Goal: Information Seeking & Learning: Learn about a topic

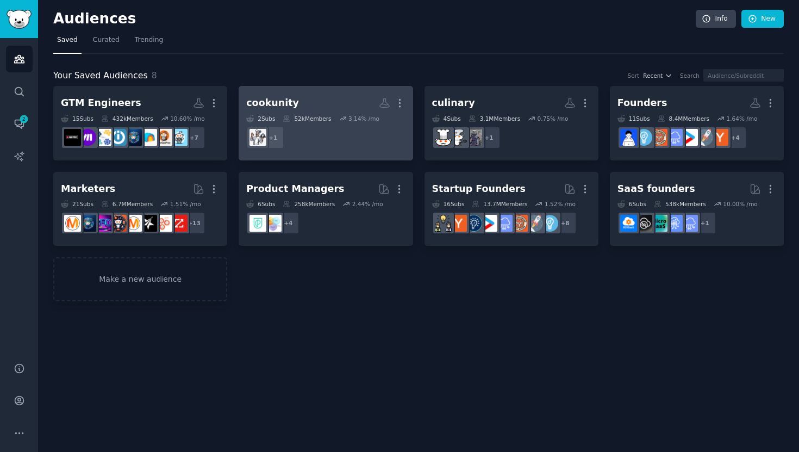
click at [302, 100] on h2 "cookunity Custom Audience More" at bounding box center [325, 102] width 159 height 19
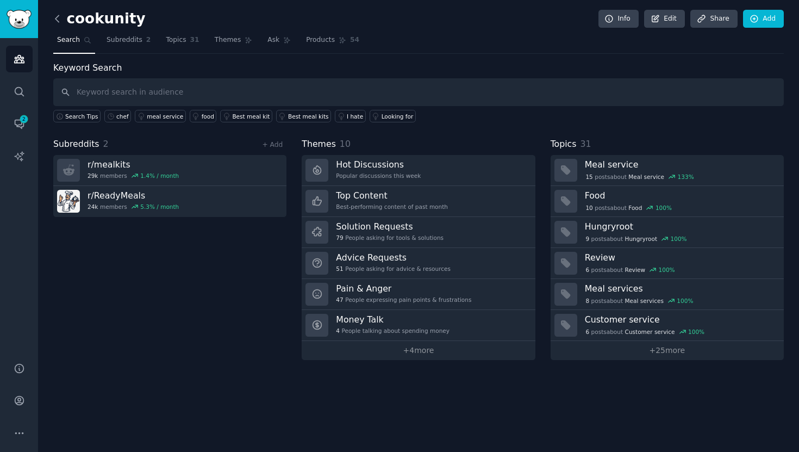
click at [61, 18] on icon at bounding box center [57, 18] width 11 height 11
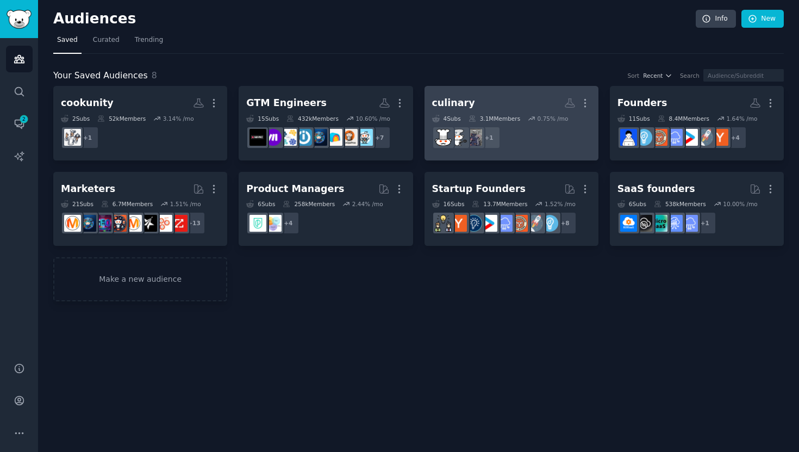
click at [466, 103] on div "culinary" at bounding box center [453, 103] width 43 height 14
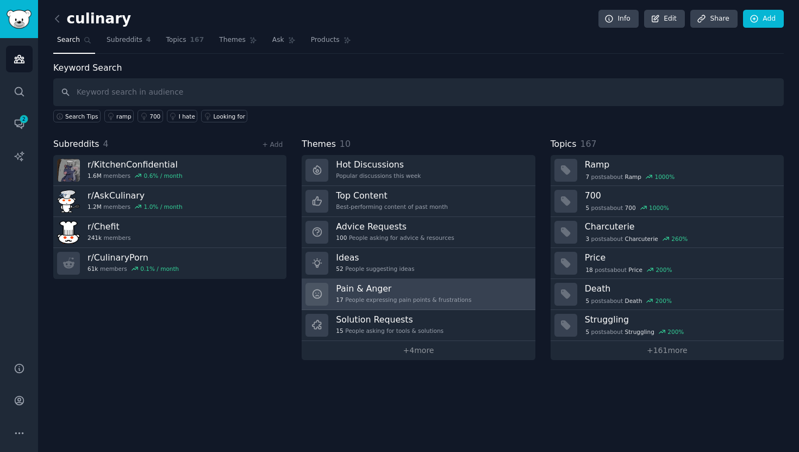
click at [443, 292] on h3 "Pain & Anger" at bounding box center [403, 288] width 135 height 11
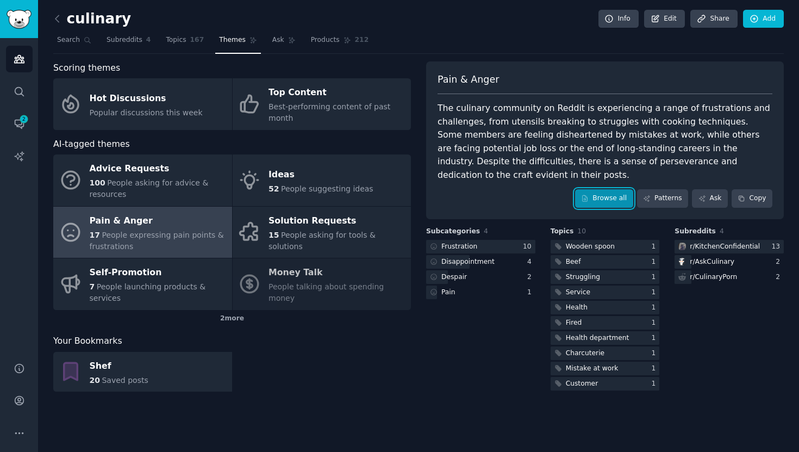
click at [616, 199] on link "Browse all" at bounding box center [604, 198] width 58 height 18
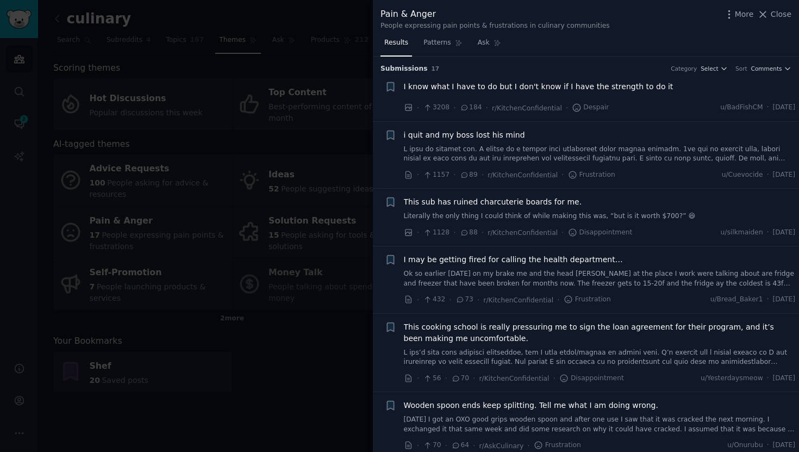
click at [552, 87] on span "I know what I have to do but I don't know if I have the strength to do it" at bounding box center [539, 86] width 270 height 11
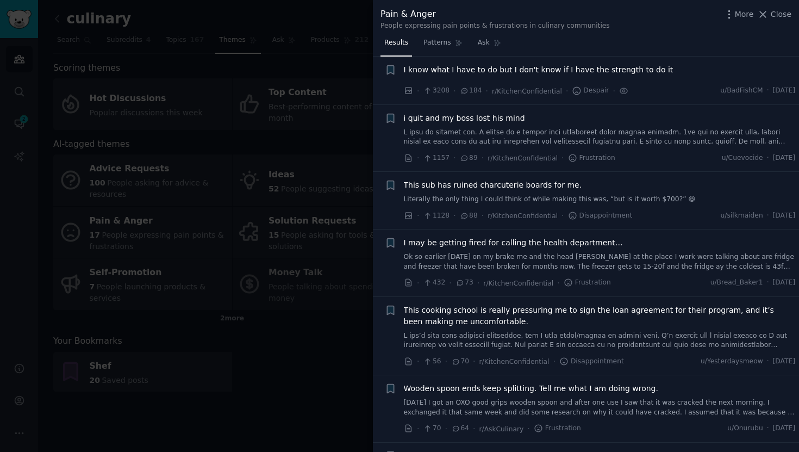
click at [503, 120] on span "i quit and my boss lost his mind" at bounding box center [464, 117] width 121 height 11
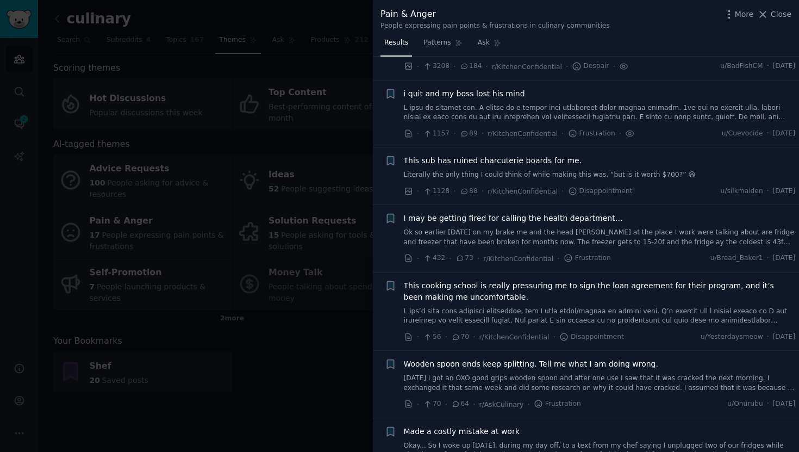
scroll to position [0, 0]
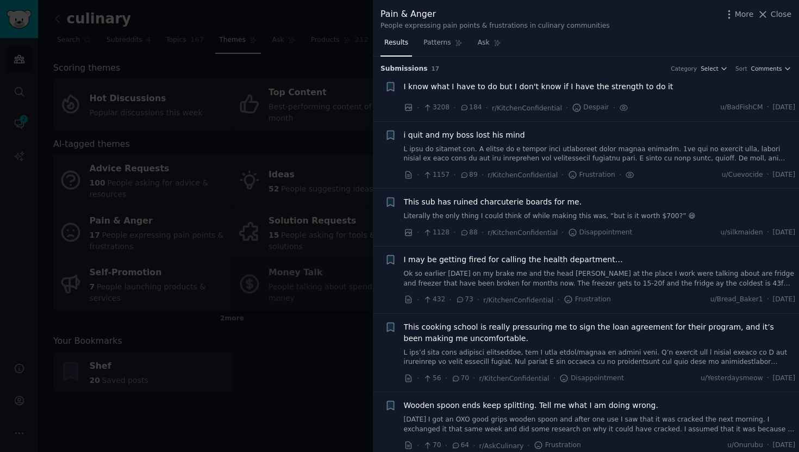
click at [623, 89] on span "I know what I have to do but I don't know if I have the strength to do it" at bounding box center [539, 86] width 270 height 11
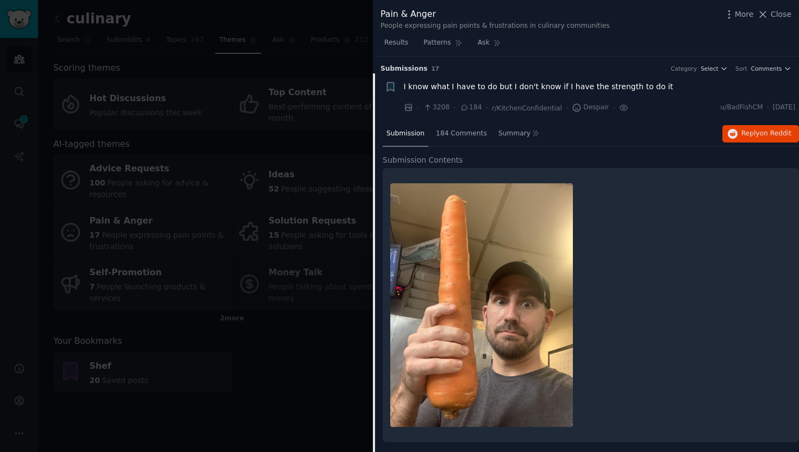
scroll to position [17, 0]
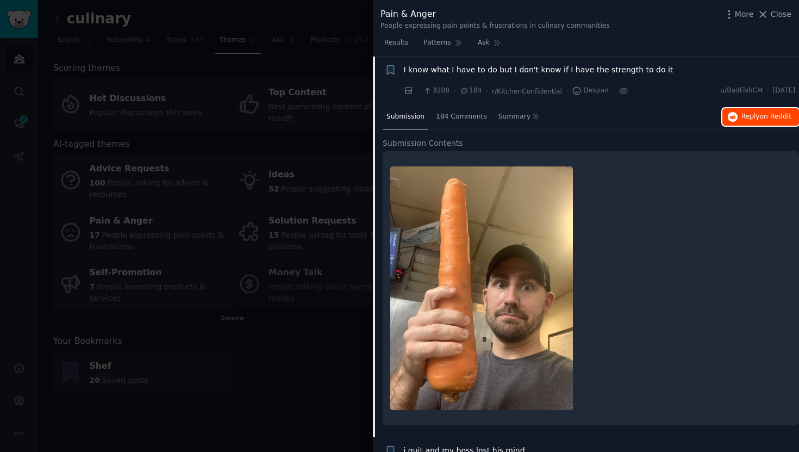
click at [747, 114] on span "Reply on Reddit" at bounding box center [766, 117] width 50 height 10
click at [622, 72] on span "I know what I have to do but I don't know if I have the strength to do it" at bounding box center [539, 69] width 270 height 11
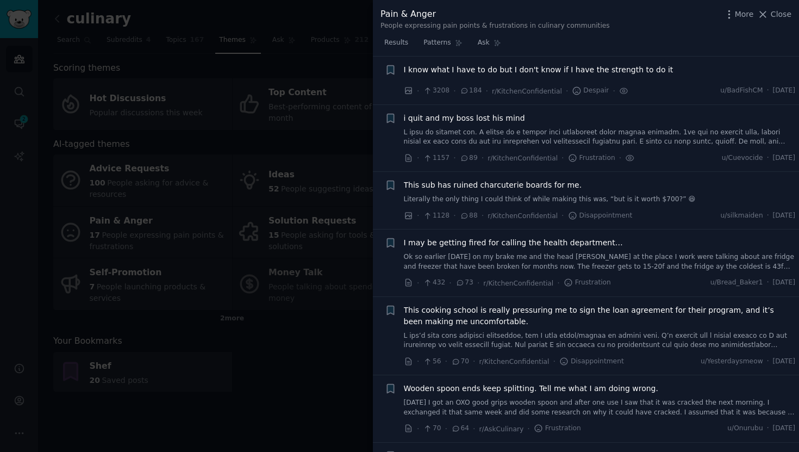
click at [606, 117] on div "i quit and my boss lost his mind" at bounding box center [600, 117] width 392 height 11
click at [625, 135] on link at bounding box center [600, 137] width 392 height 19
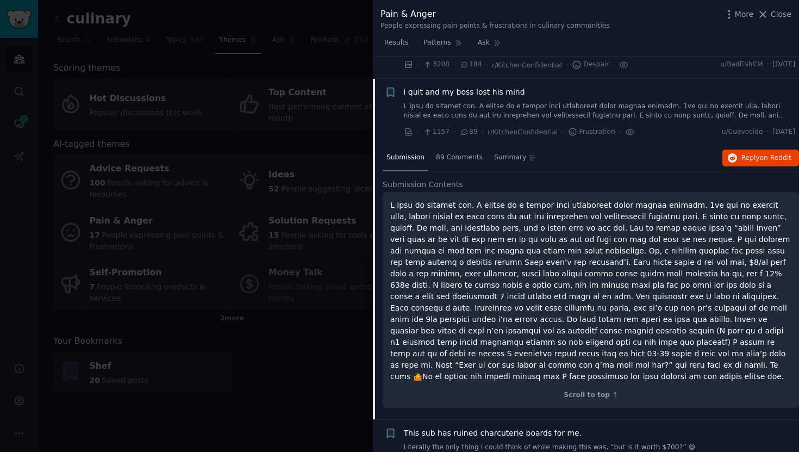
scroll to position [65, 0]
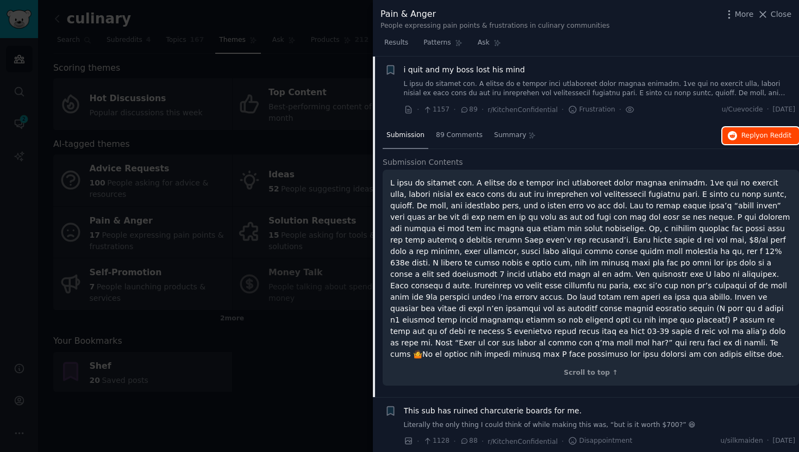
click at [747, 134] on span "Reply on Reddit" at bounding box center [766, 136] width 50 height 10
click at [644, 89] on link at bounding box center [600, 88] width 392 height 19
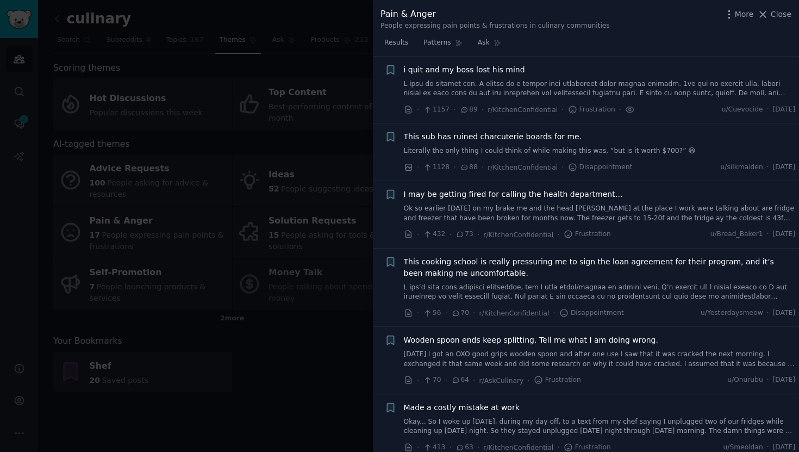
click at [592, 215] on link "Ok so earlier [DATE] on my brake me and the head [PERSON_NAME] at the place I w…" at bounding box center [600, 213] width 392 height 19
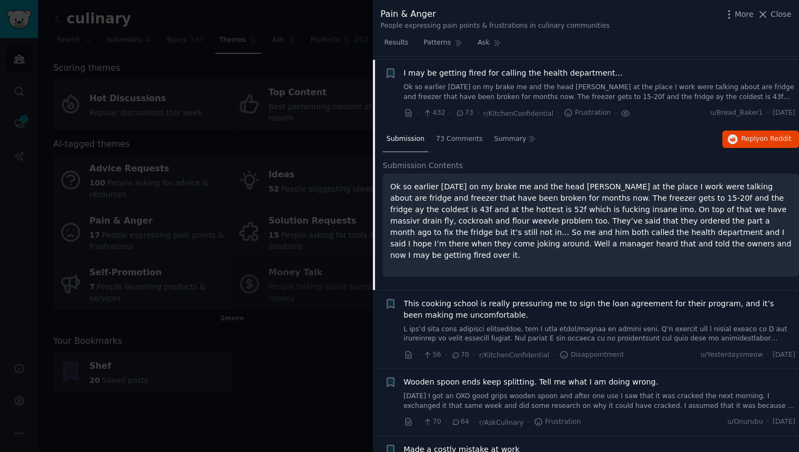
scroll to position [190, 0]
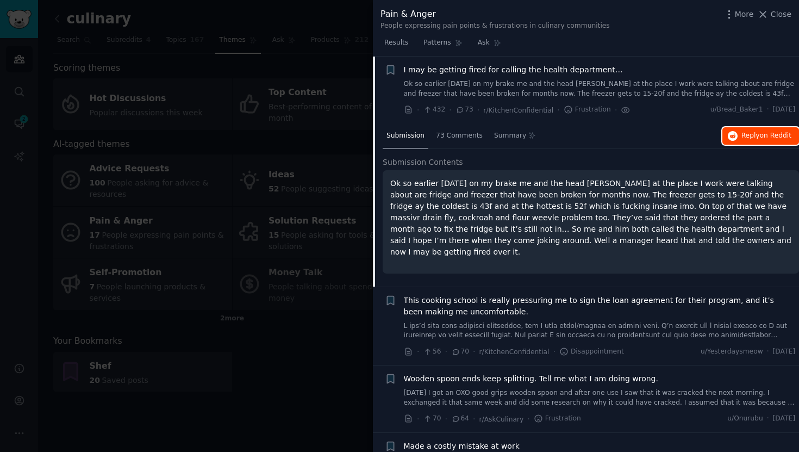
click at [763, 134] on span "on Reddit" at bounding box center [776, 135] width 32 height 8
click at [772, 15] on span "Close" at bounding box center [780, 14] width 21 height 11
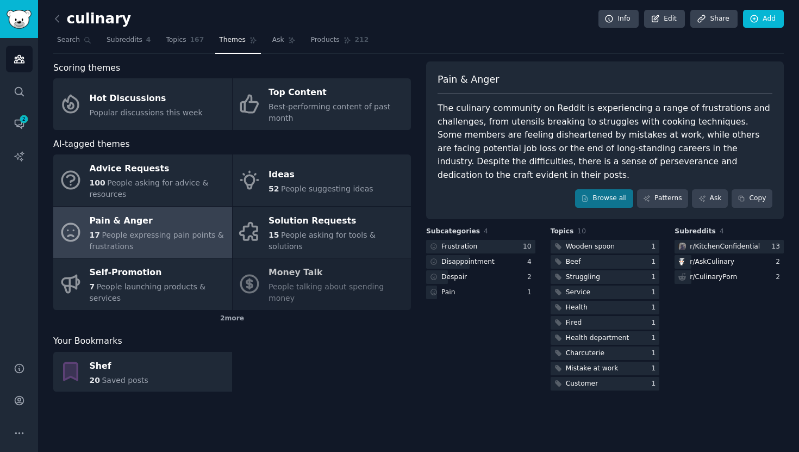
click at [437, 433] on div "culinary Info Edit Share Add Search Subreddits 4 Topics 167 Themes Ask Products…" at bounding box center [418, 226] width 761 height 452
click at [450, 425] on div "culinary Info Edit Share Add Search Subreddits 4 Topics 167 Themes Ask Products…" at bounding box center [418, 226] width 761 height 452
click at [126, 38] on span "Subreddits" at bounding box center [124, 40] width 36 height 10
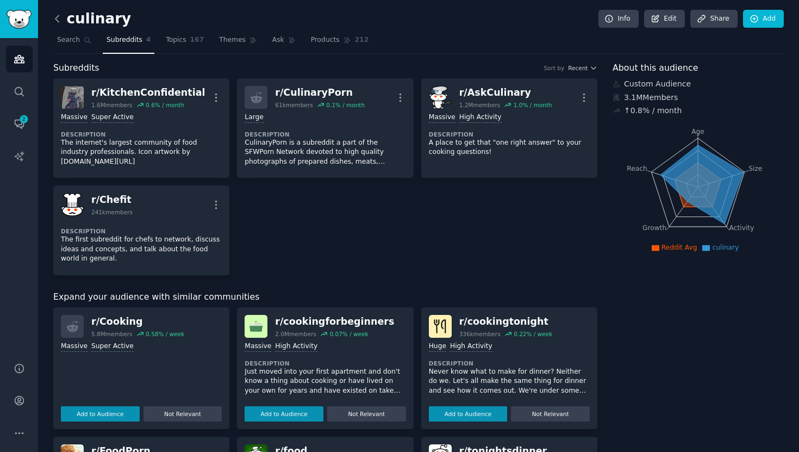
click at [56, 19] on icon at bounding box center [56, 18] width 3 height 7
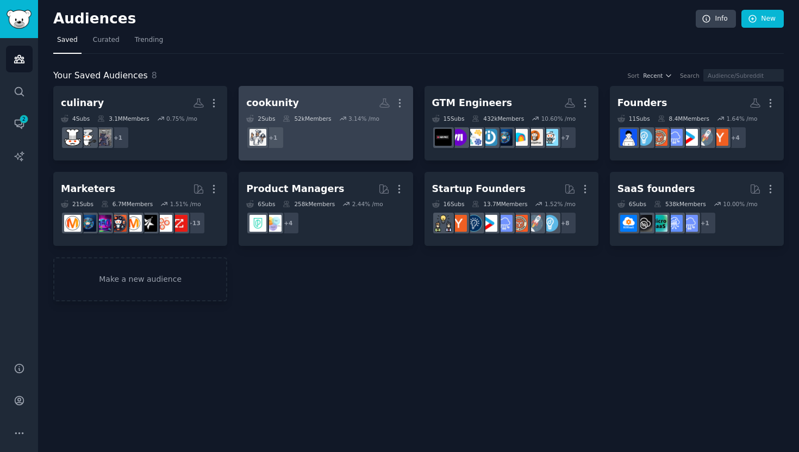
click at [316, 92] on link "cookunity More 2 Sub s 52k Members 3.14 % /mo + 1" at bounding box center [326, 123] width 174 height 74
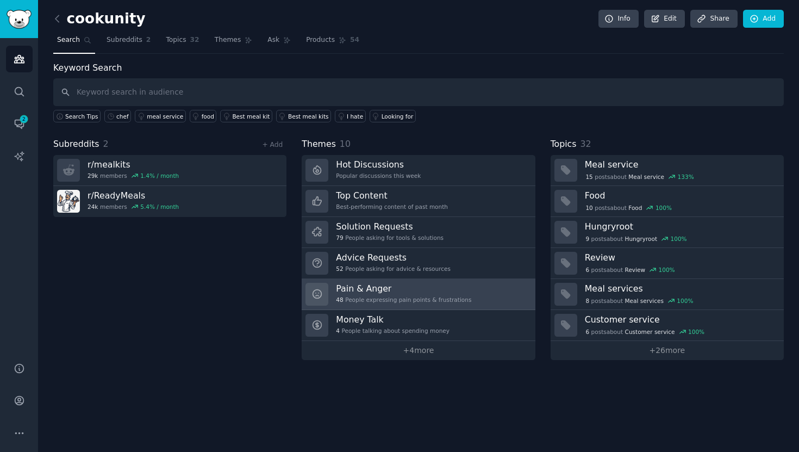
click at [375, 287] on h3 "Pain & Anger" at bounding box center [403, 288] width 135 height 11
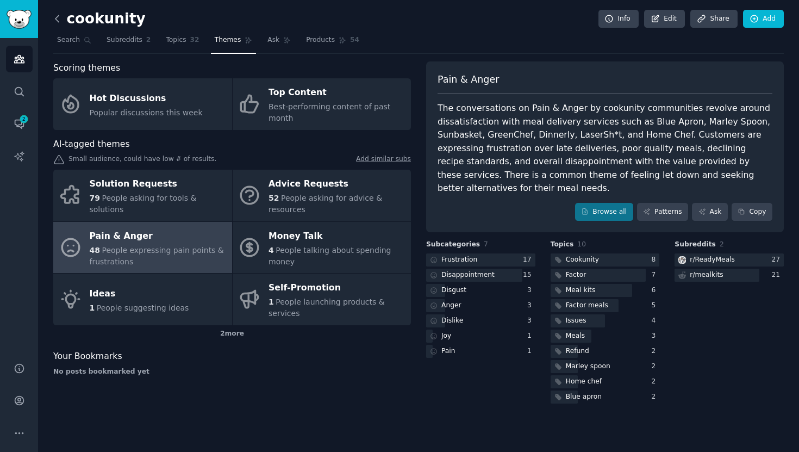
click at [60, 16] on icon at bounding box center [57, 18] width 11 height 11
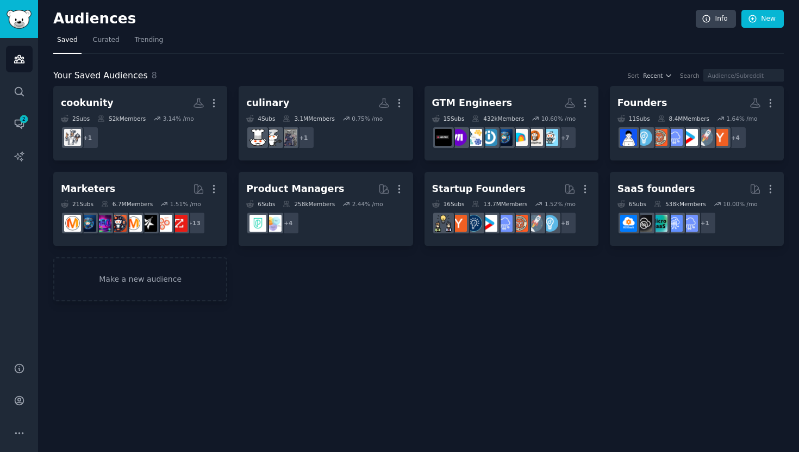
click at [479, 373] on div "Audiences Info New Saved Curated Trending Your Saved Audiences 8 Sort Recent Se…" at bounding box center [418, 226] width 761 height 452
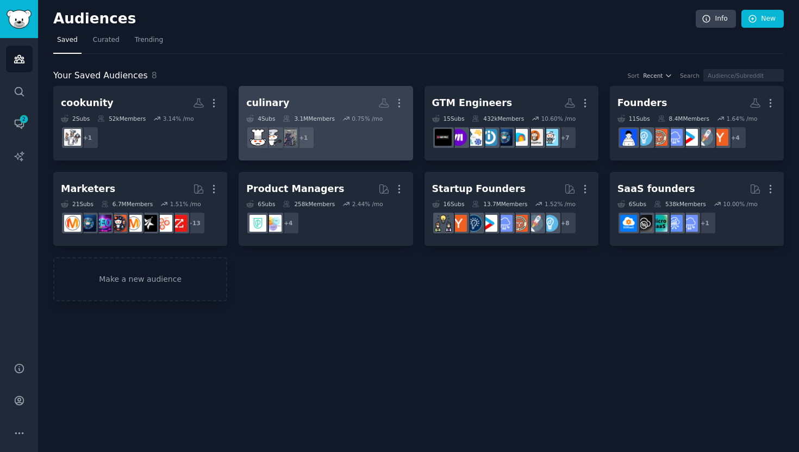
click at [279, 106] on div "culinary" at bounding box center [267, 103] width 43 height 14
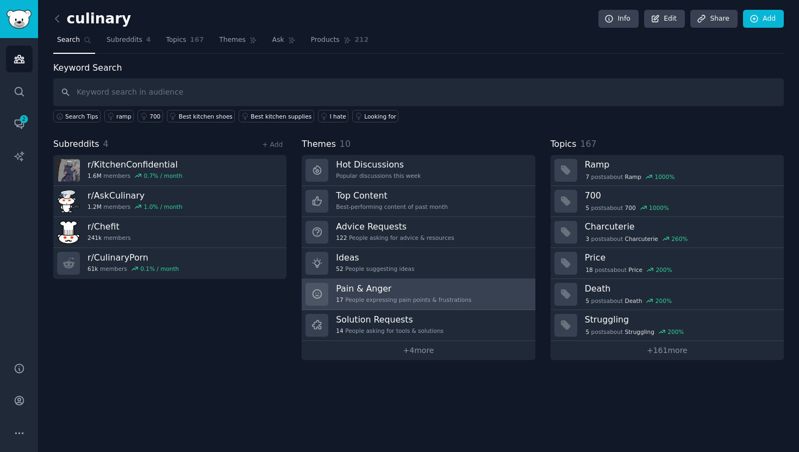
click at [382, 290] on h3 "Pain & Anger" at bounding box center [403, 288] width 135 height 11
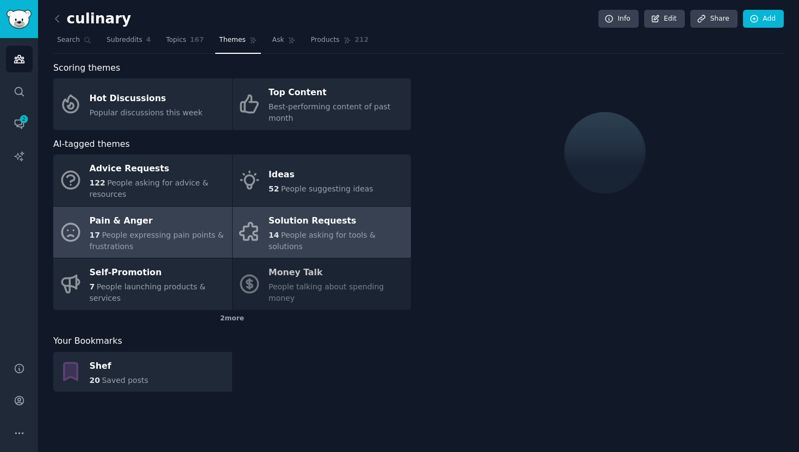
click at [309, 238] on span "People asking for tools & solutions" at bounding box center [321, 240] width 107 height 20
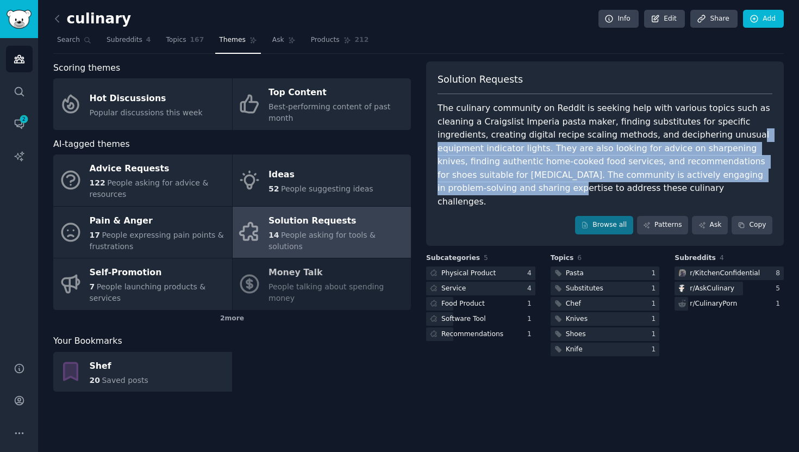
drag, startPoint x: 649, startPoint y: 138, endPoint x: 700, endPoint y: 172, distance: 61.2
click at [700, 172] on div "The culinary community on Reddit is seeking help with various topics such as cl…" at bounding box center [604, 155] width 335 height 106
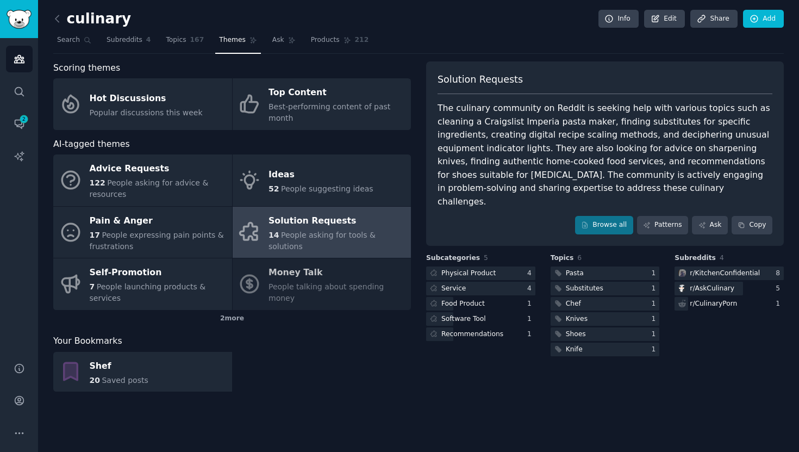
click at [700, 172] on div "The culinary community on Reddit is seeking help with various topics such as cl…" at bounding box center [604, 155] width 335 height 106
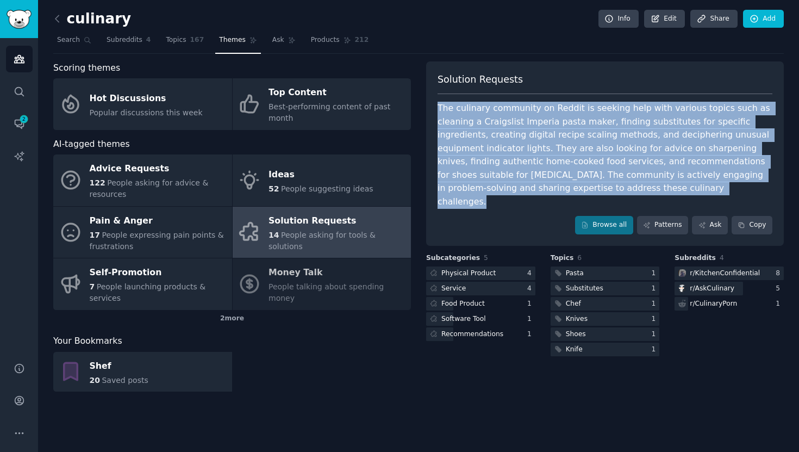
click at [639, 156] on div "The culinary community on Reddit is seeking help with various topics such as cl…" at bounding box center [604, 155] width 335 height 106
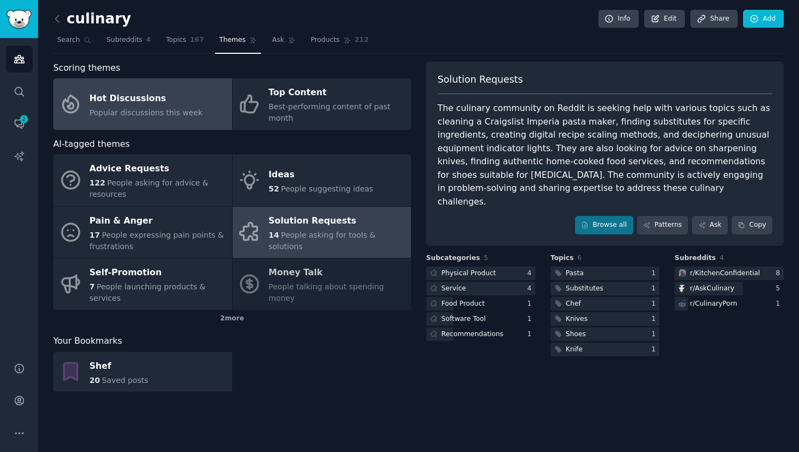
click at [88, 98] on link "Hot Discussions Popular discussions this week" at bounding box center [142, 104] width 179 height 52
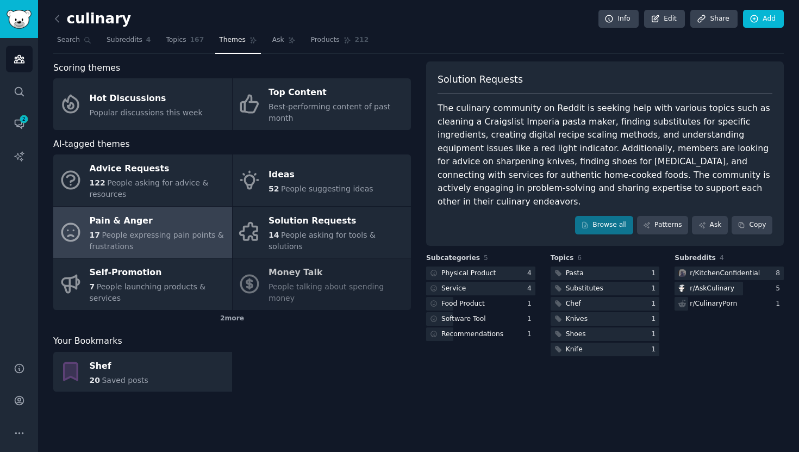
click at [63, 21] on link at bounding box center [60, 18] width 14 height 17
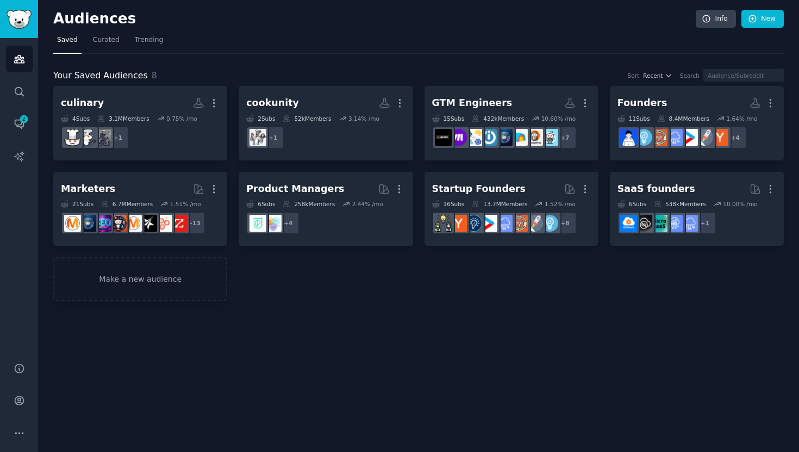
click at [472, 334] on div "Audiences Info New Saved Curated Trending Your Saved Audiences 8 Sort Recent Se…" at bounding box center [418, 226] width 761 height 452
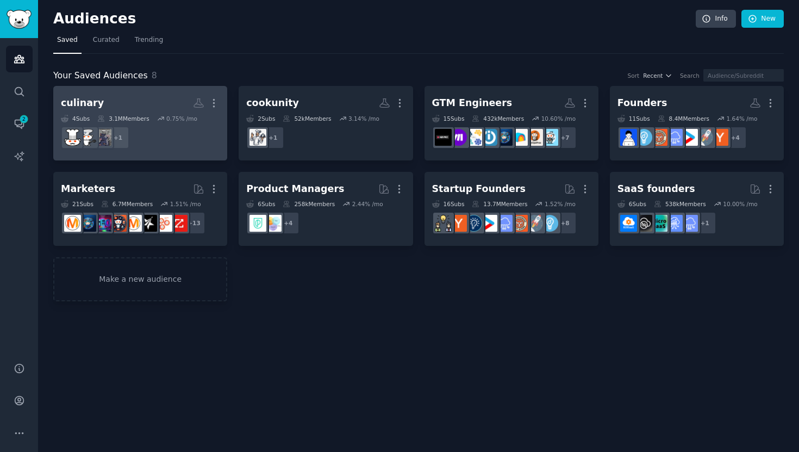
click at [167, 127] on dd "+ 1" at bounding box center [140, 137] width 159 height 30
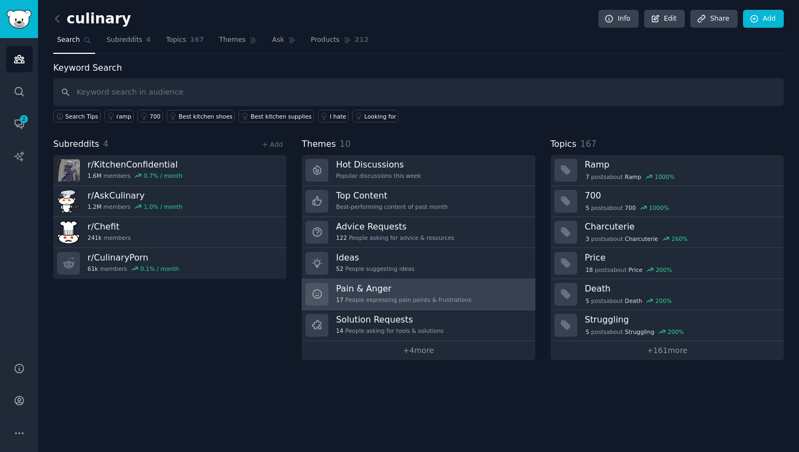
click at [452, 306] on link "Pain & Anger 17 People expressing pain points & frustrations" at bounding box center [418, 294] width 233 height 31
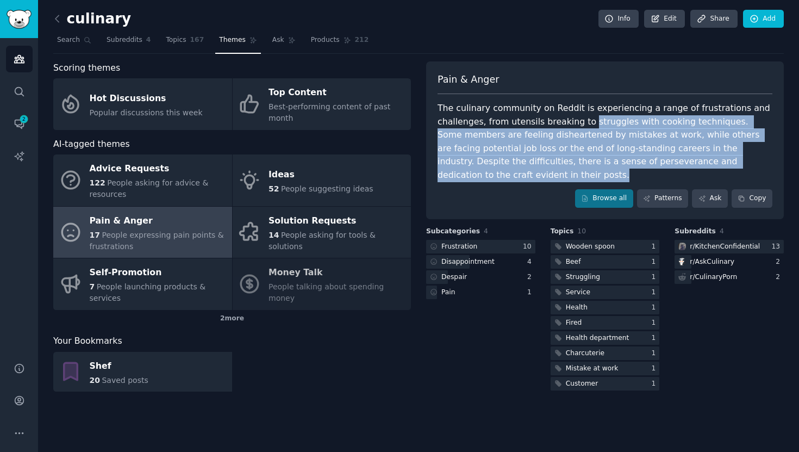
drag, startPoint x: 582, startPoint y: 121, endPoint x: 622, endPoint y: 178, distance: 70.2
click at [622, 178] on div "The culinary community on Reddit is experiencing a range of frustrations and ch…" at bounding box center [604, 142] width 335 height 80
click at [498, 153] on div "The culinary community on Reddit is experiencing a range of frustrations and ch…" at bounding box center [604, 142] width 335 height 80
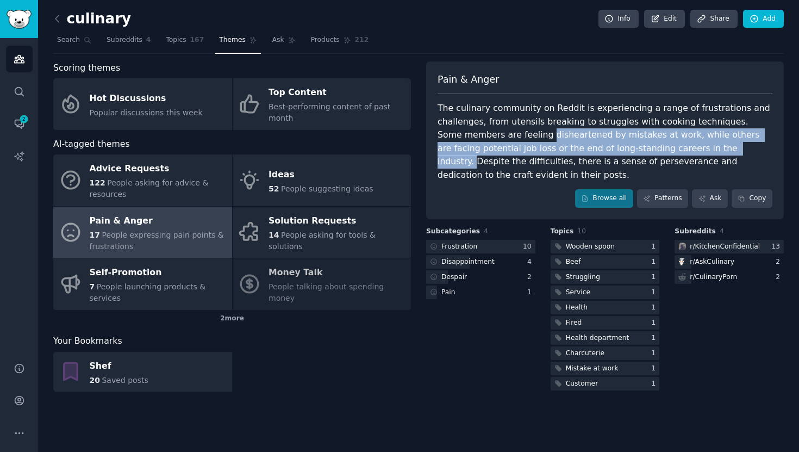
drag, startPoint x: 518, startPoint y: 137, endPoint x: 706, endPoint y: 144, distance: 187.6
click at [706, 144] on div "The culinary community on Reddit is experiencing a range of frustrations and ch…" at bounding box center [604, 142] width 335 height 80
click at [505, 143] on div "The culinary community on Reddit is experiencing a range of frustrations and ch…" at bounding box center [604, 142] width 335 height 80
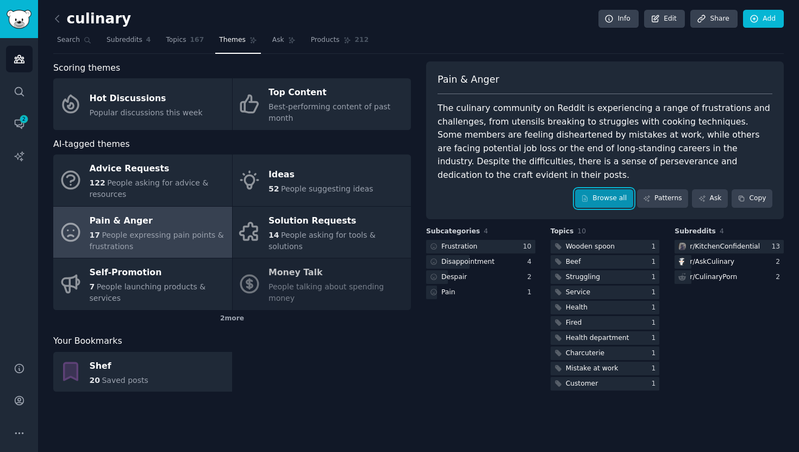
click at [620, 201] on link "Browse all" at bounding box center [604, 198] width 58 height 18
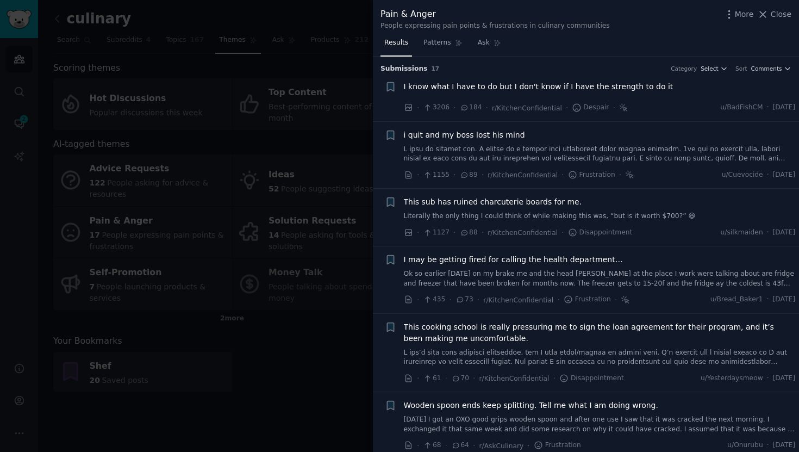
click at [628, 95] on div "I know what I have to do but I don't know if I have the strength to do it" at bounding box center [600, 88] width 392 height 15
click at [635, 86] on span "I know what I have to do but I don't know if I have the strength to do it" at bounding box center [539, 86] width 270 height 11
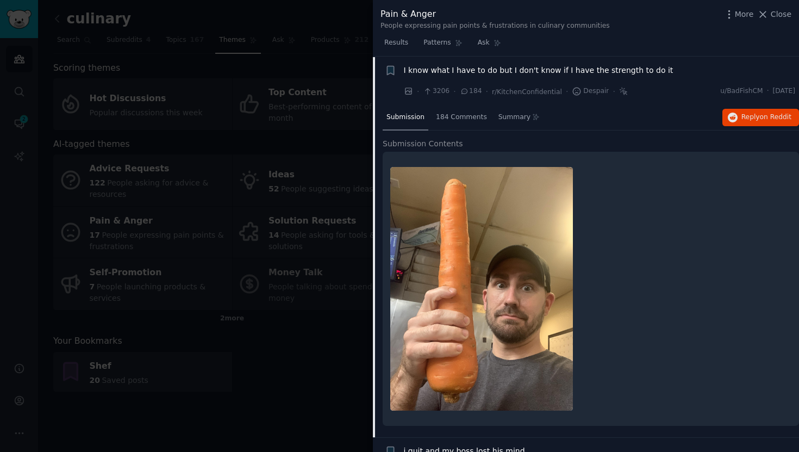
scroll to position [17, 0]
click at [634, 60] on li "+ I know what I have to do but I don't know if I have the strength to do it · 3…" at bounding box center [586, 81] width 426 height 48
click at [634, 68] on span "I know what I have to do but I don't know if I have the strength to do it" at bounding box center [539, 69] width 270 height 11
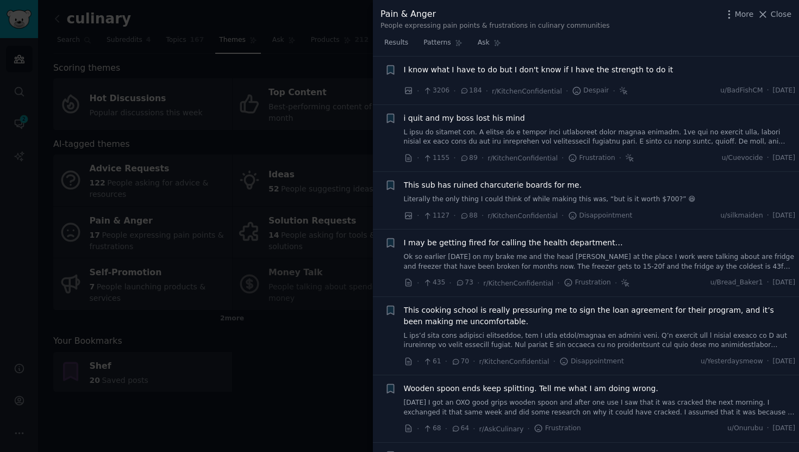
click at [638, 142] on link at bounding box center [600, 137] width 392 height 19
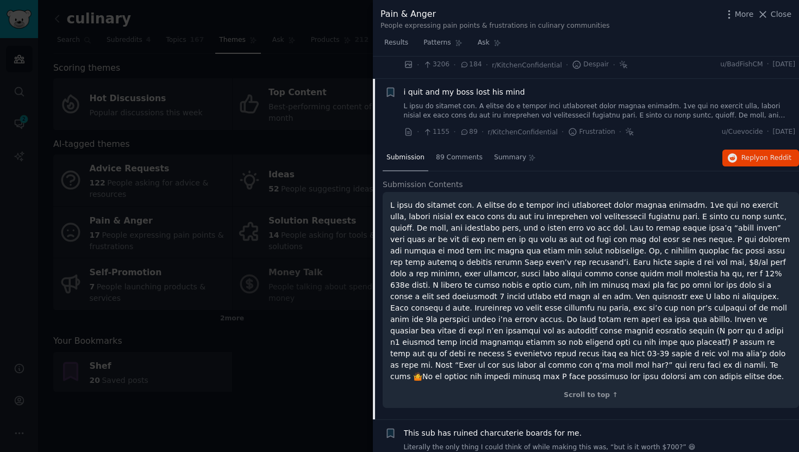
scroll to position [65, 0]
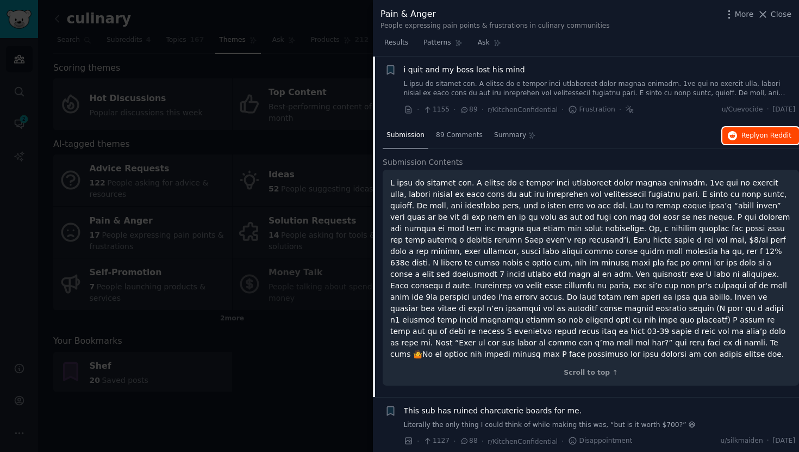
click at [755, 139] on span "Reply on Reddit" at bounding box center [766, 136] width 50 height 10
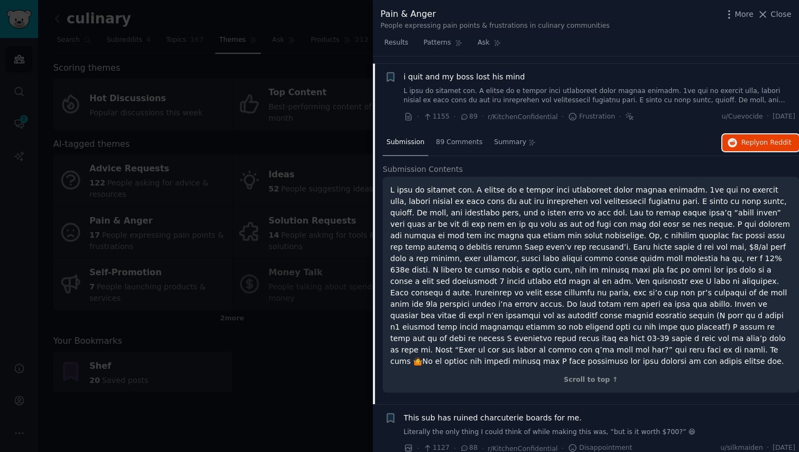
scroll to position [18, 0]
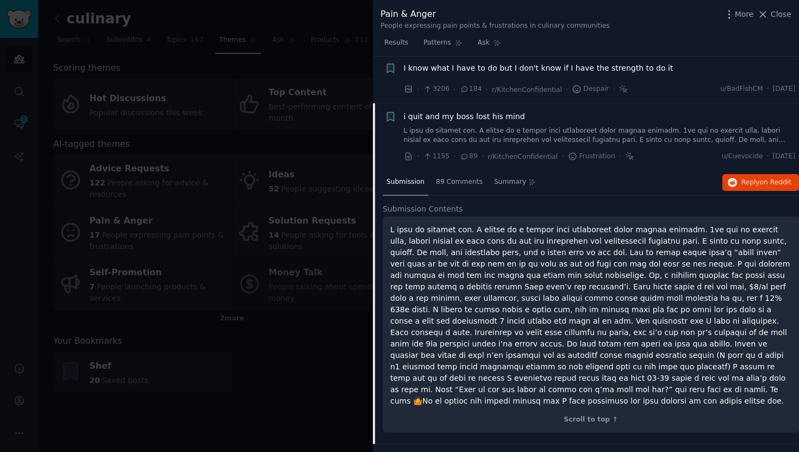
click at [641, 135] on link at bounding box center [600, 135] width 392 height 19
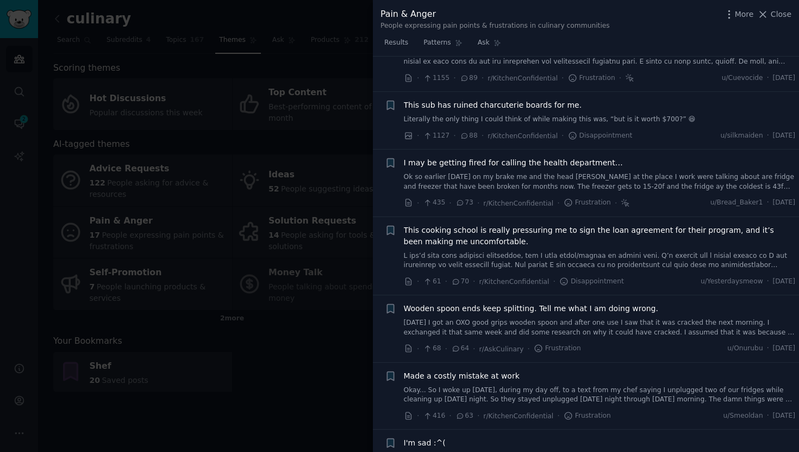
scroll to position [97, 0]
drag, startPoint x: 762, startPoint y: 203, endPoint x: 787, endPoint y: 203, distance: 25.0
click at [787, 203] on span "[DATE]" at bounding box center [784, 202] width 22 height 10
drag, startPoint x: 763, startPoint y: 279, endPoint x: 798, endPoint y: 279, distance: 35.3
click at [798, 279] on div "Submission s 17 Category Select Sort Comments + I know what I have to do but I …" at bounding box center [586, 255] width 426 height 396
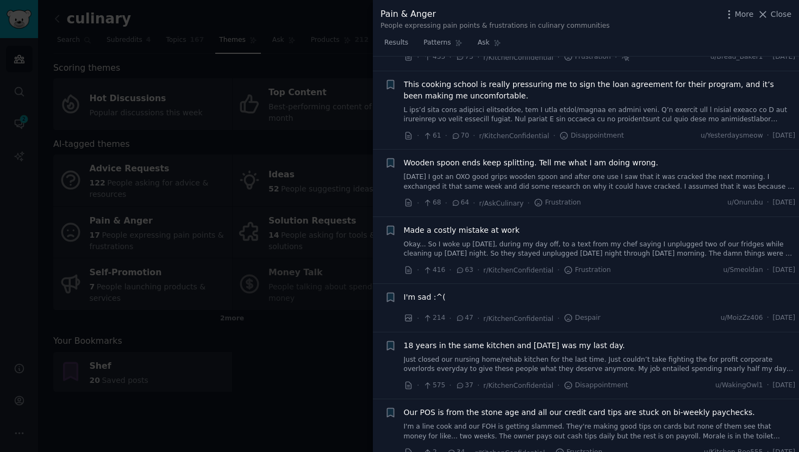
scroll to position [253, 0]
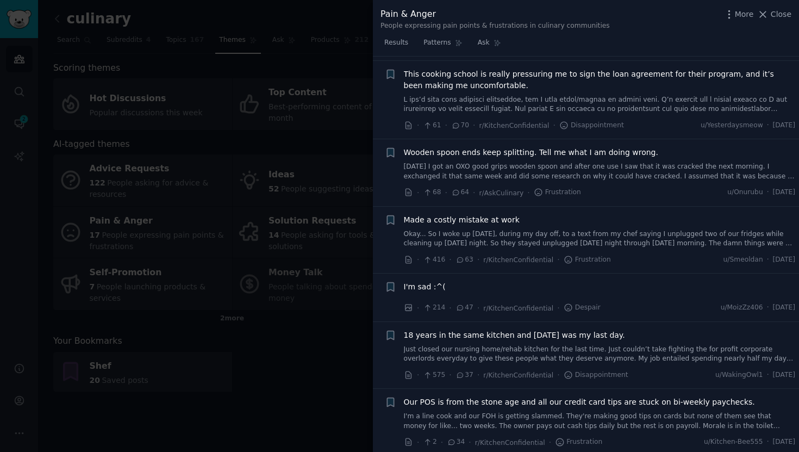
click at [585, 98] on link at bounding box center [600, 104] width 392 height 19
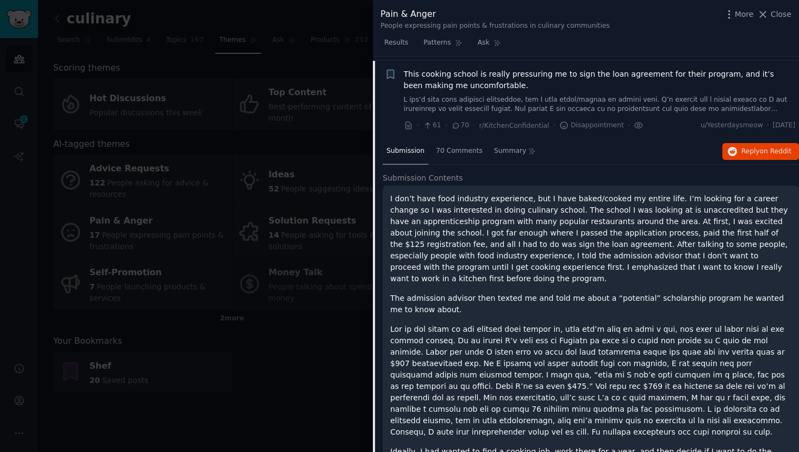
scroll to position [257, 0]
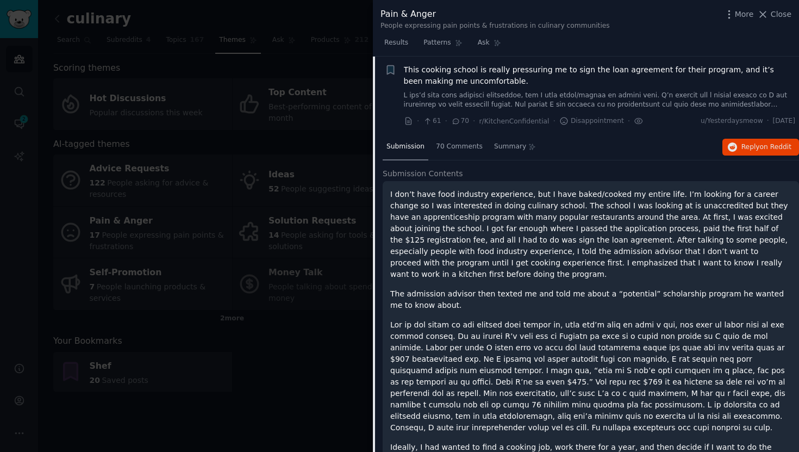
click at [678, 85] on span "This cooking school is really pressuring me to sign the loan agreement for thei…" at bounding box center [600, 75] width 392 height 23
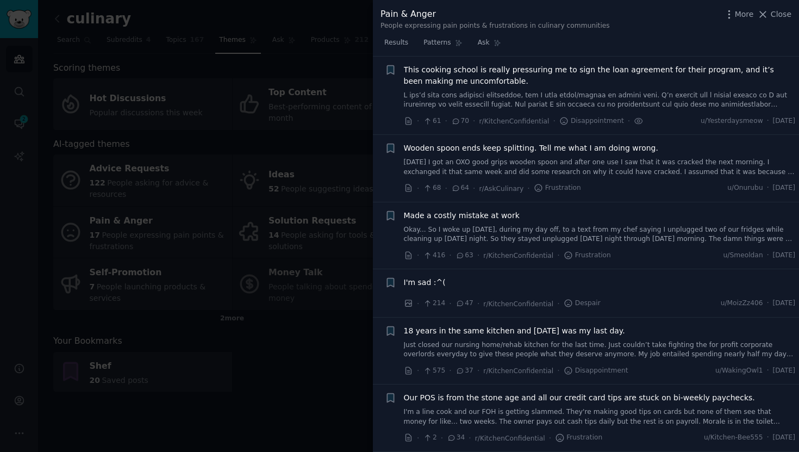
click at [773, 121] on span "[DATE]" at bounding box center [784, 121] width 22 height 10
click at [702, 96] on link at bounding box center [600, 100] width 392 height 19
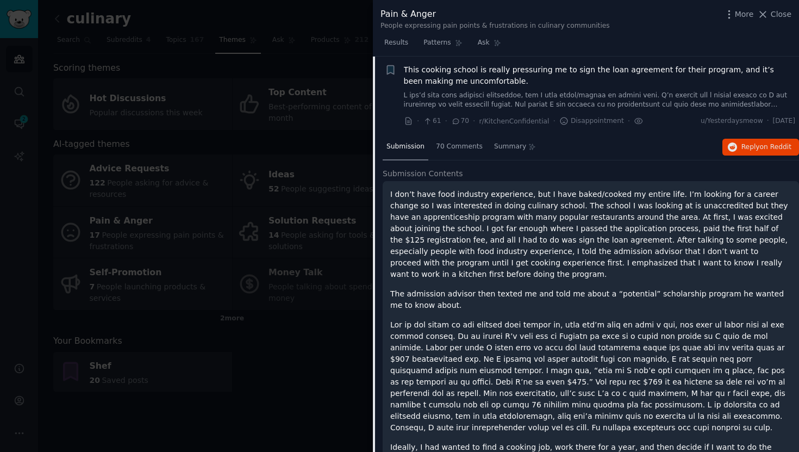
click at [544, 74] on span "This cooking school is really pressuring me to sign the loan agreement for thei…" at bounding box center [600, 75] width 392 height 23
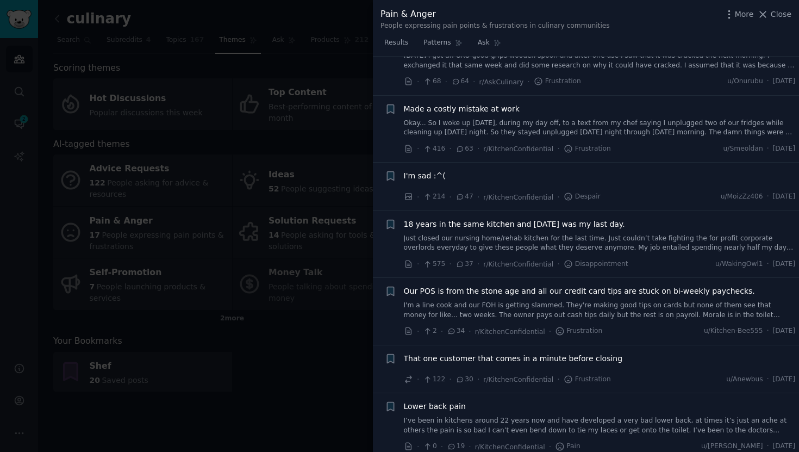
scroll to position [365, 0]
click at [598, 244] on link "Just closed our nursing home/rehab kitchen for the last time. Just couldn’t tak…" at bounding box center [600, 242] width 392 height 19
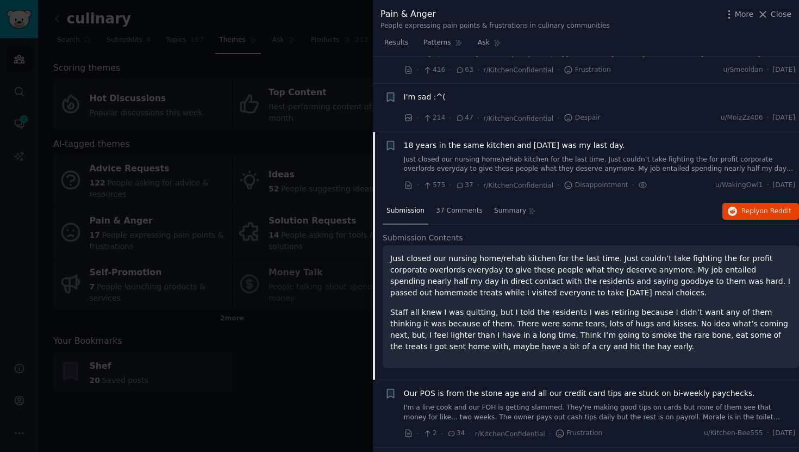
scroll to position [518, 0]
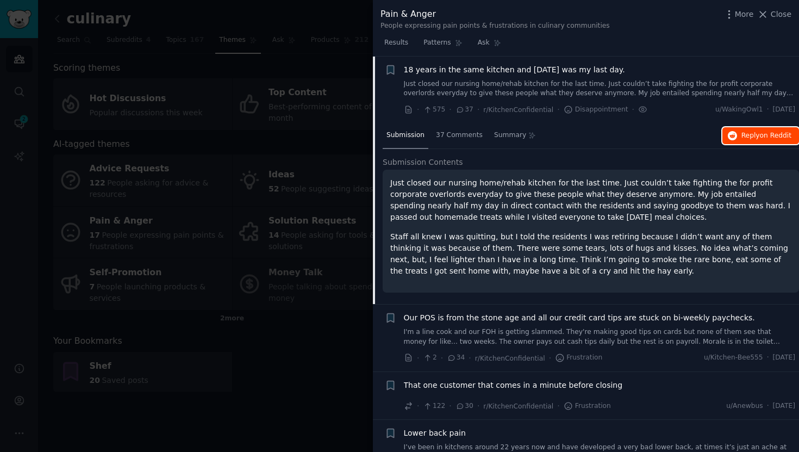
click at [754, 134] on span "Reply on Reddit" at bounding box center [766, 136] width 50 height 10
